Goal: Transaction & Acquisition: Book appointment/travel/reservation

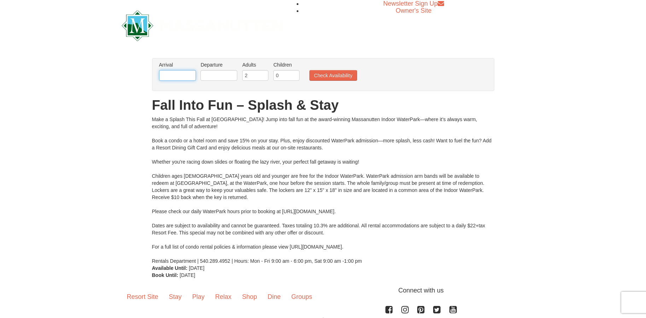
click at [186, 75] on input "text" at bounding box center [177, 75] width 37 height 11
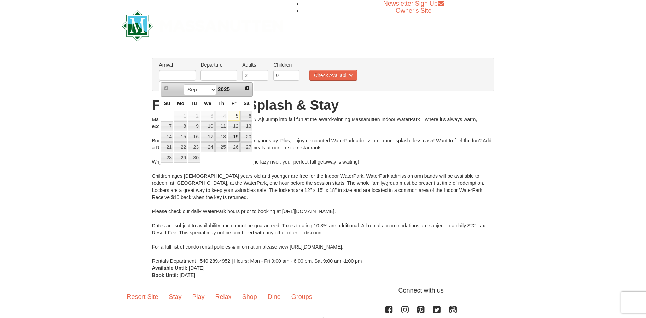
click at [236, 136] on link "19" at bounding box center [234, 137] width 12 height 10
type input "[DATE]"
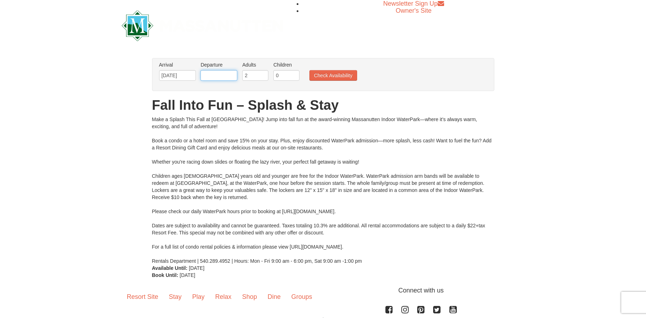
click at [220, 77] on input "text" at bounding box center [218, 75] width 37 height 11
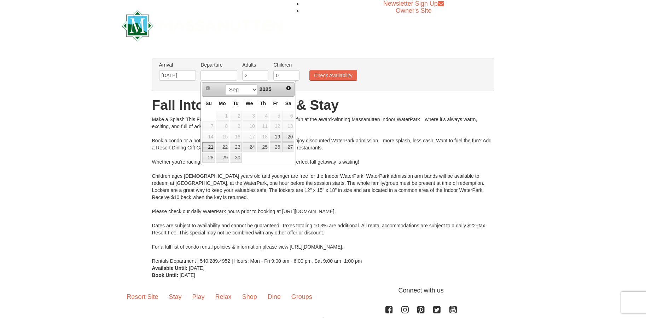
click at [210, 145] on link "21" at bounding box center [208, 147] width 12 height 10
type input "[DATE]"
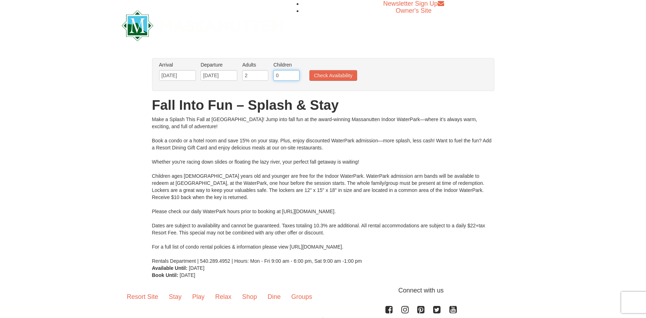
drag, startPoint x: 281, startPoint y: 75, endPoint x: 275, endPoint y: 70, distance: 8.0
click at [275, 70] on input "0" at bounding box center [286, 75] width 26 height 11
click at [295, 74] on input "1" at bounding box center [286, 75] width 26 height 11
type input "2"
click at [295, 74] on input "2" at bounding box center [286, 75] width 26 height 11
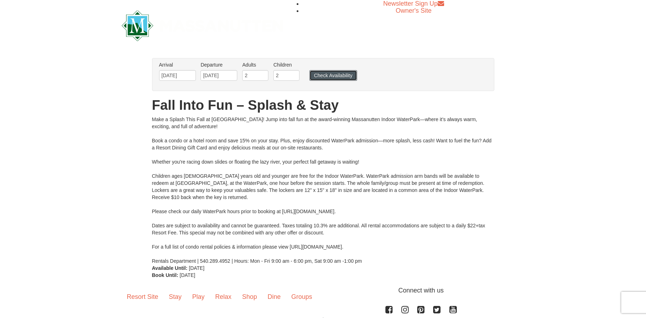
click at [325, 75] on button "Check Availability" at bounding box center [333, 75] width 48 height 11
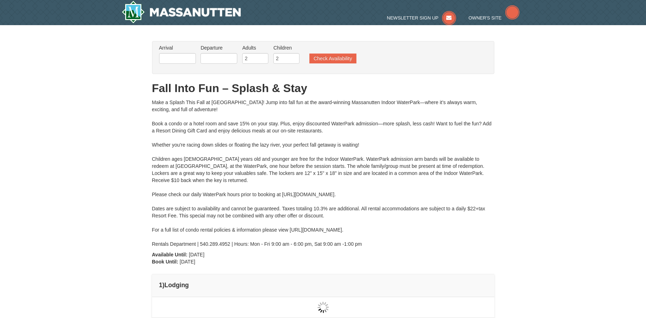
type input "[DATE]"
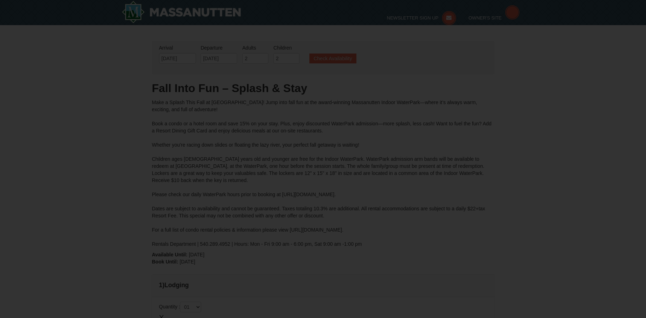
type input "[DATE]"
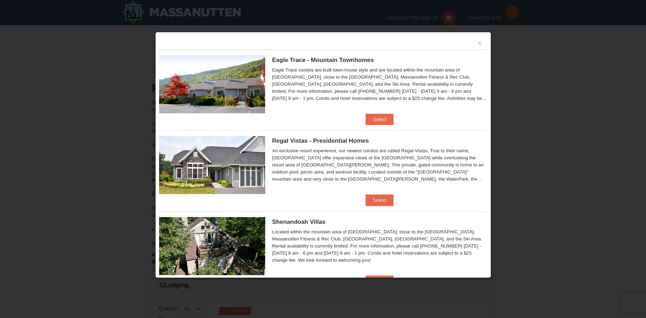
type input "[DATE]"
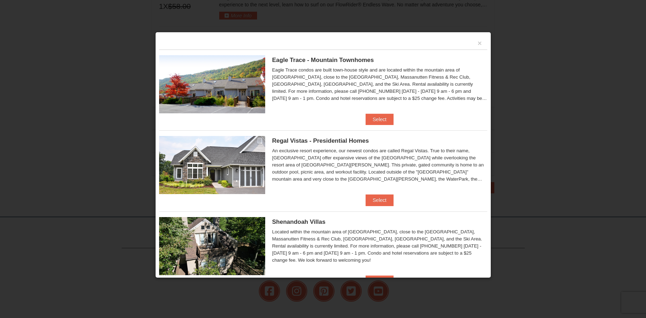
drag, startPoint x: 380, startPoint y: 137, endPoint x: 328, endPoint y: 117, distance: 55.4
click at [328, 117] on li "Eagle Trace - Mountain Townhomes Eagle Trace One Bedroom Townhouse with Full Ki…" at bounding box center [323, 87] width 328 height 75
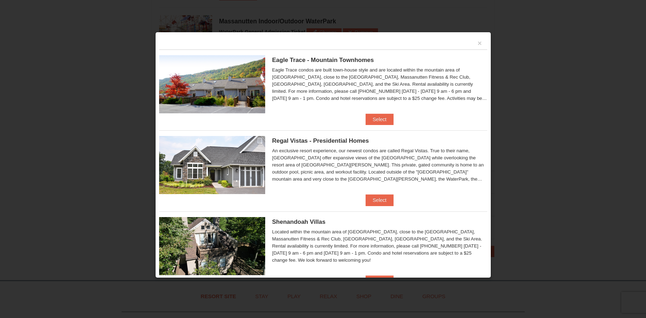
scroll to position [513, 0]
click at [386, 119] on button "Select" at bounding box center [380, 119] width 28 height 11
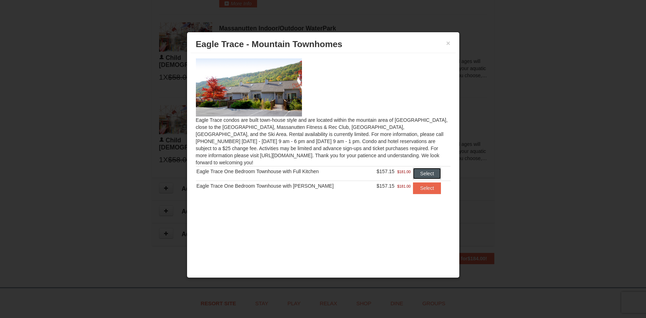
click at [424, 168] on button "Select" at bounding box center [427, 173] width 28 height 11
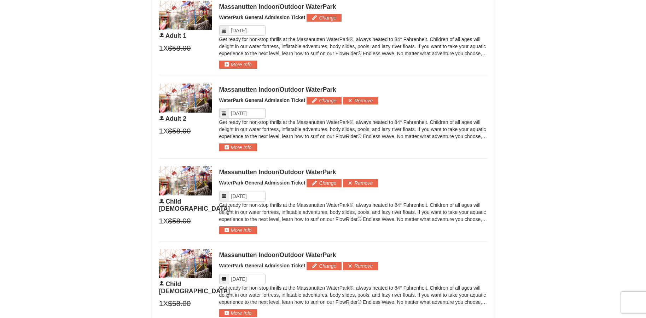
scroll to position [155, 0]
